Goal: Task Accomplishment & Management: Manage account settings

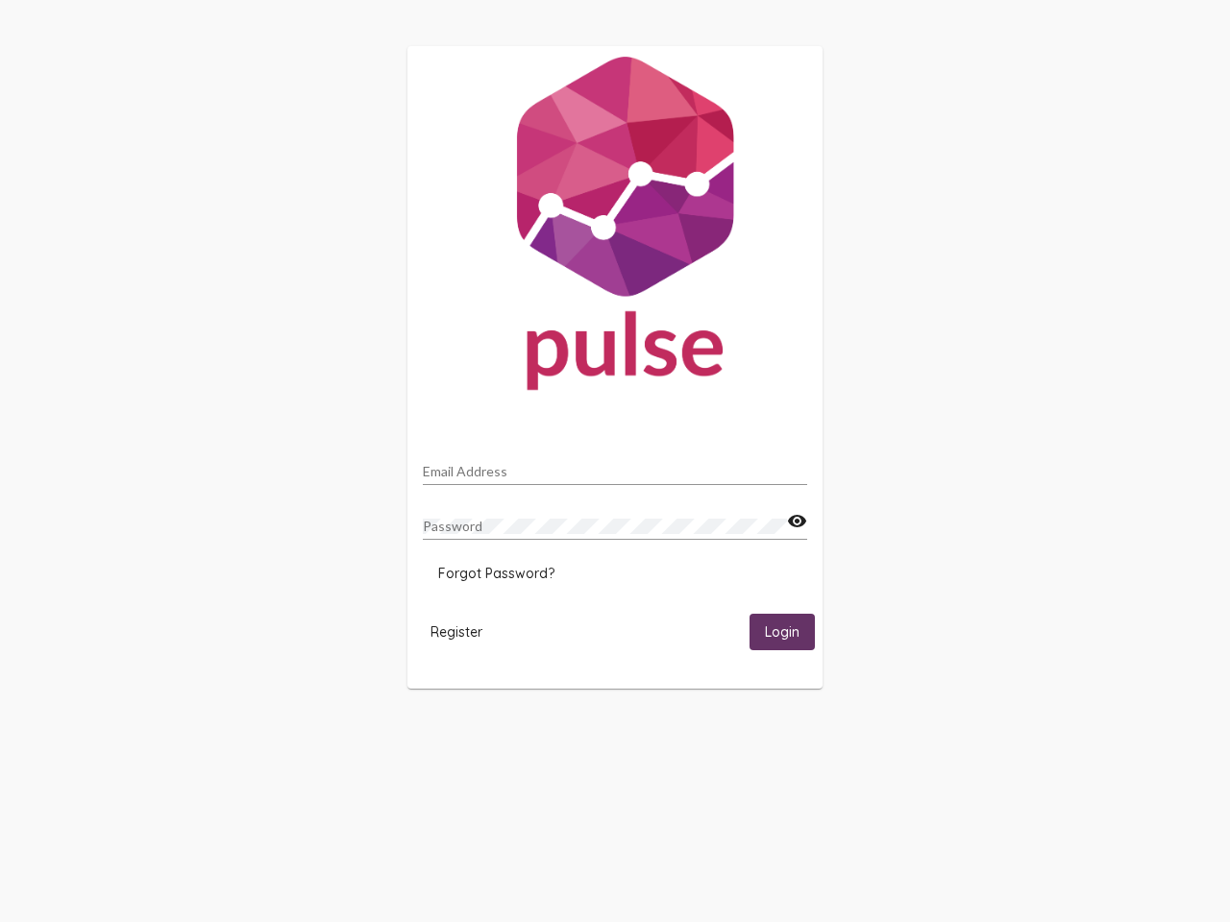
click at [615, 466] on input "Email Address" at bounding box center [615, 471] width 384 height 15
click at [797, 522] on mat-icon "visibility" at bounding box center [797, 521] width 20 height 23
click at [496, 574] on span "Forgot Password?" at bounding box center [496, 573] width 116 height 17
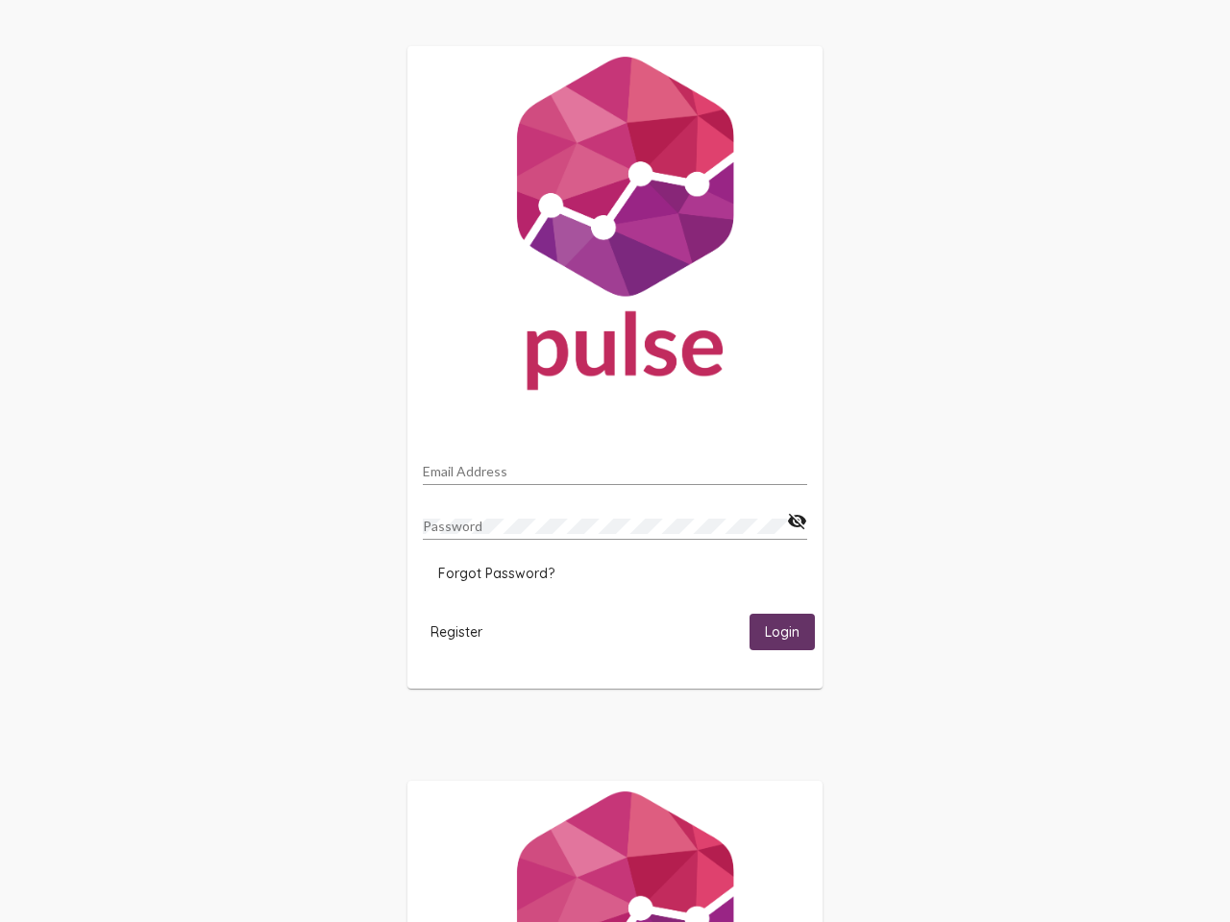
click at [456, 631] on span "Register" at bounding box center [456, 632] width 52 height 17
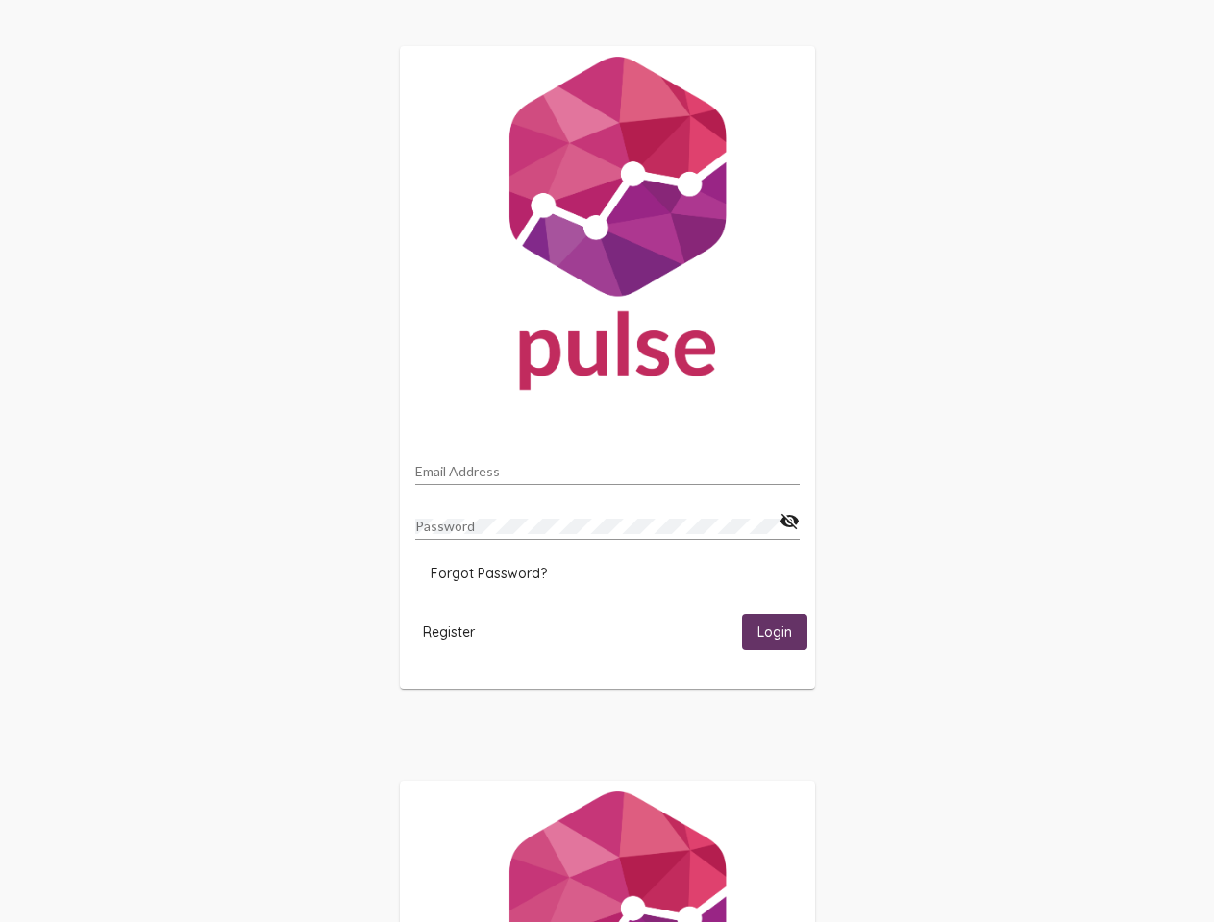
click at [782, 631] on span "Login" at bounding box center [774, 633] width 35 height 17
